Goal: Find contact information: Find contact information

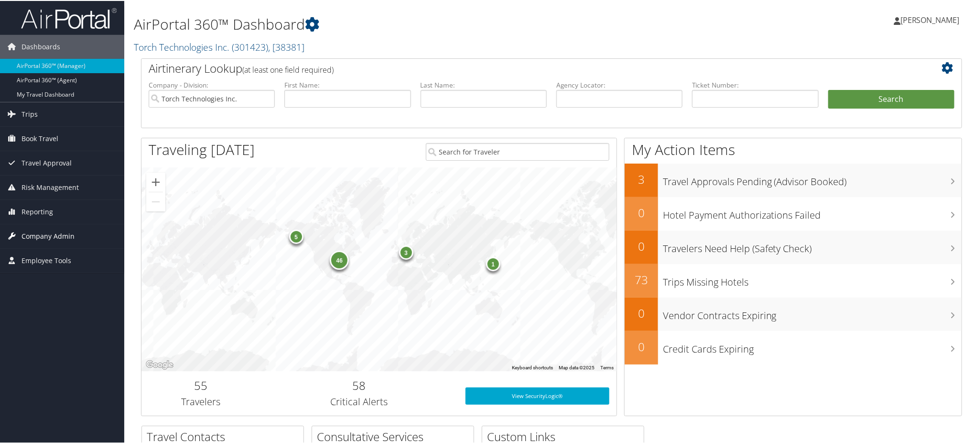
click at [57, 233] on span "Company Admin" at bounding box center [48, 235] width 53 height 24
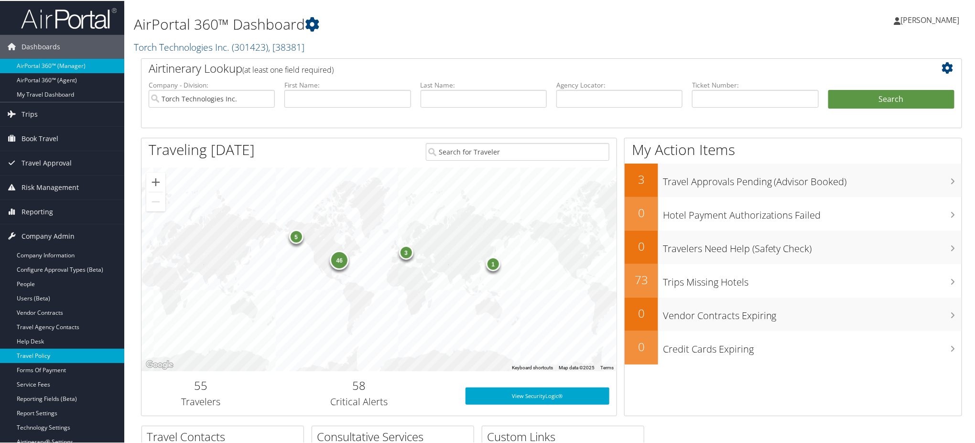
click at [43, 355] on link "Travel Policy" at bounding box center [62, 355] width 124 height 14
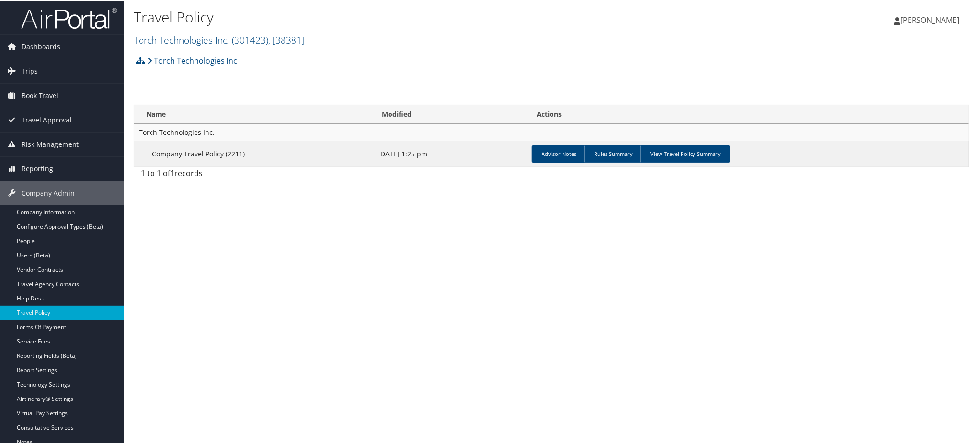
click at [649, 401] on div "Travel Policy Torch Technologies Inc. ( 301423 ) , [ 38381 ] Torch Technologies…" at bounding box center [551, 221] width 855 height 443
click at [669, 153] on link "View Travel Policy Summary" at bounding box center [686, 152] width 90 height 17
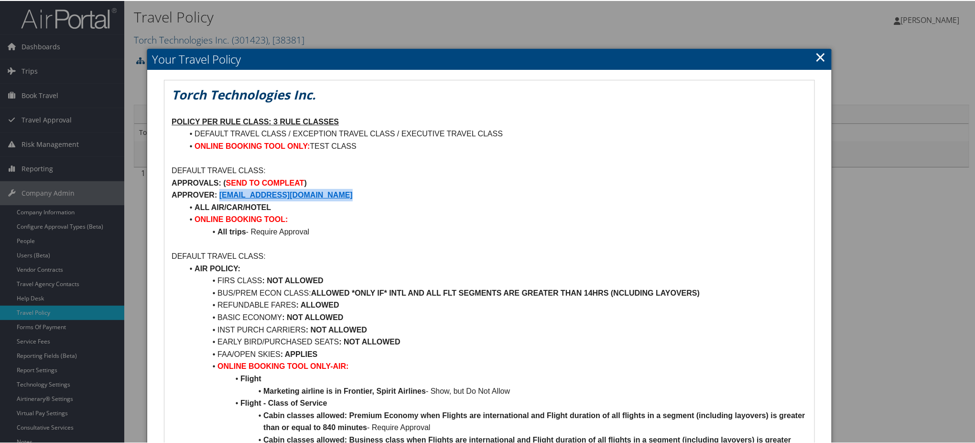
drag, startPoint x: 374, startPoint y: 195, endPoint x: 220, endPoint y: 194, distance: 154.0
click at [220, 194] on p "APPROVER: TRAVEL@TORCHTECHNOLOGIES.COM" at bounding box center [490, 194] width 636 height 12
copy strong "TRAVEL@TORCHTECHNOLOGIES.COM"
